Goal: Find specific page/section: Find specific page/section

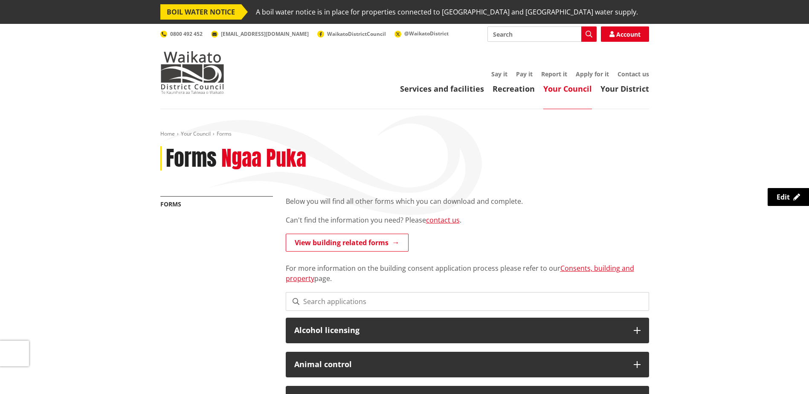
click at [527, 36] on input "Search" at bounding box center [542, 33] width 109 height 15
type input "As laid"
click at [594, 38] on button "Search" at bounding box center [589, 33] width 15 height 15
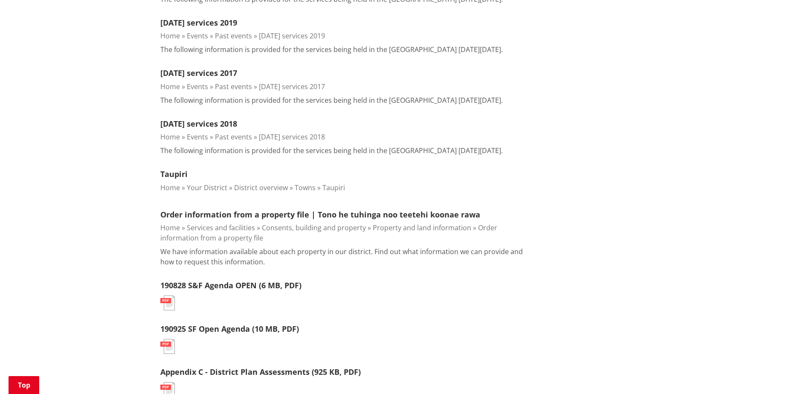
scroll to position [43, 0]
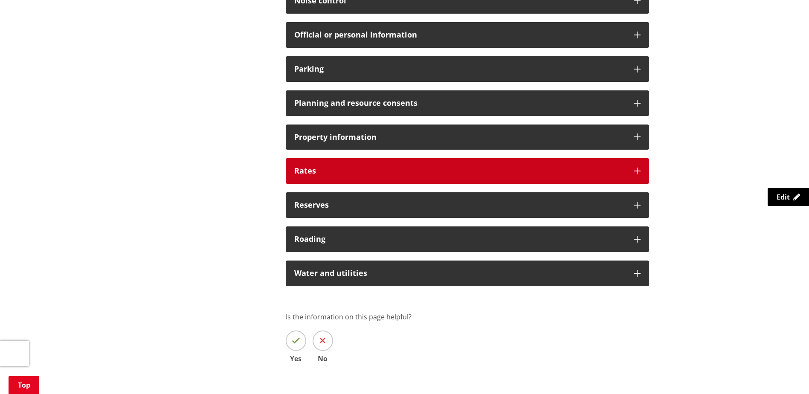
scroll to position [683, 0]
